Goal: Check status: Check status

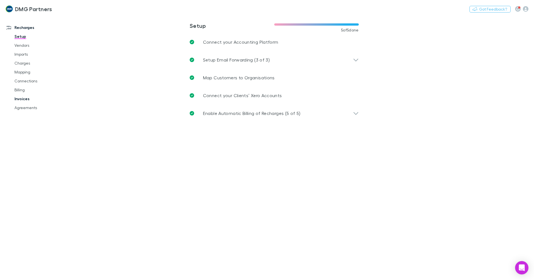
click at [17, 103] on link "Invoices" at bounding box center [42, 98] width 66 height 9
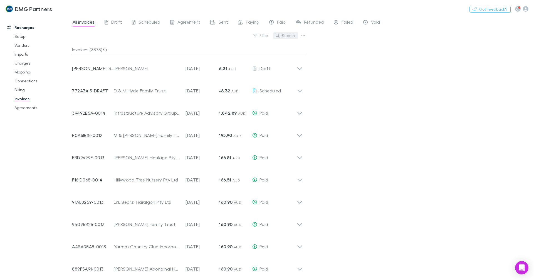
click at [285, 34] on button "Search" at bounding box center [285, 35] width 25 height 7
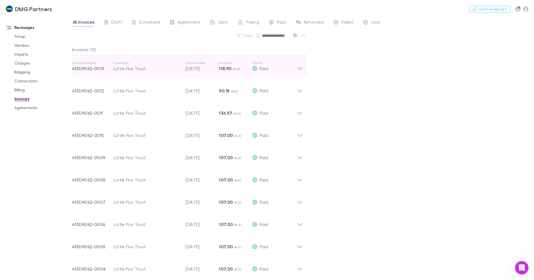
type input "**********"
click at [298, 70] on icon at bounding box center [300, 66] width 6 height 11
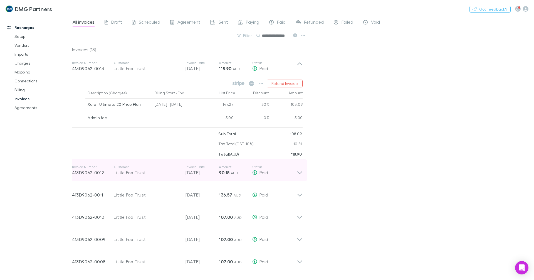
click at [300, 173] on icon at bounding box center [300, 172] width 5 height 3
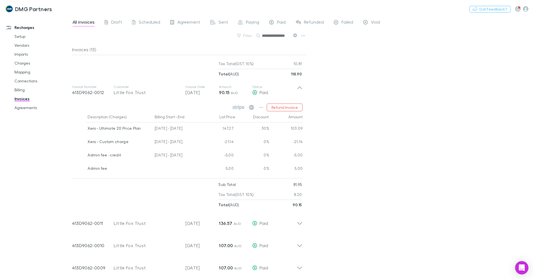
scroll to position [83, 0]
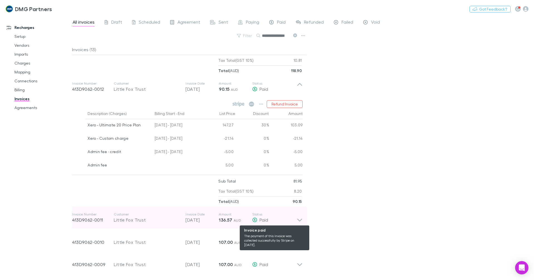
click at [296, 221] on div "Paid" at bounding box center [274, 220] width 45 height 7
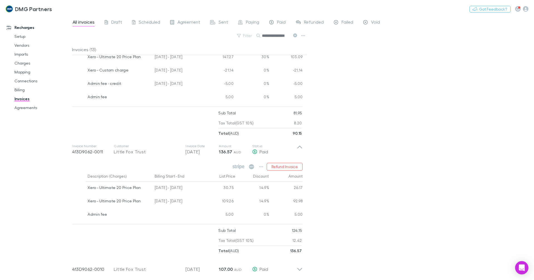
scroll to position [132, 0]
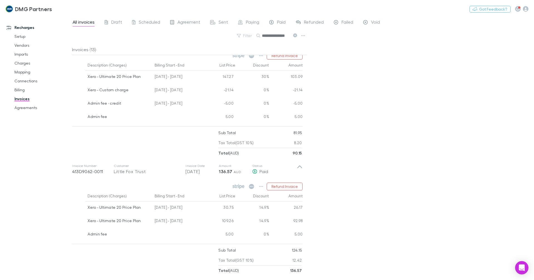
click at [268, 129] on div "Sub Total 81.95" at bounding box center [259, 133] width 83 height 10
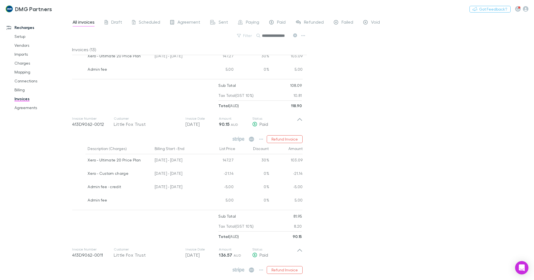
scroll to position [0, 0]
